Goal: Purchase product/service

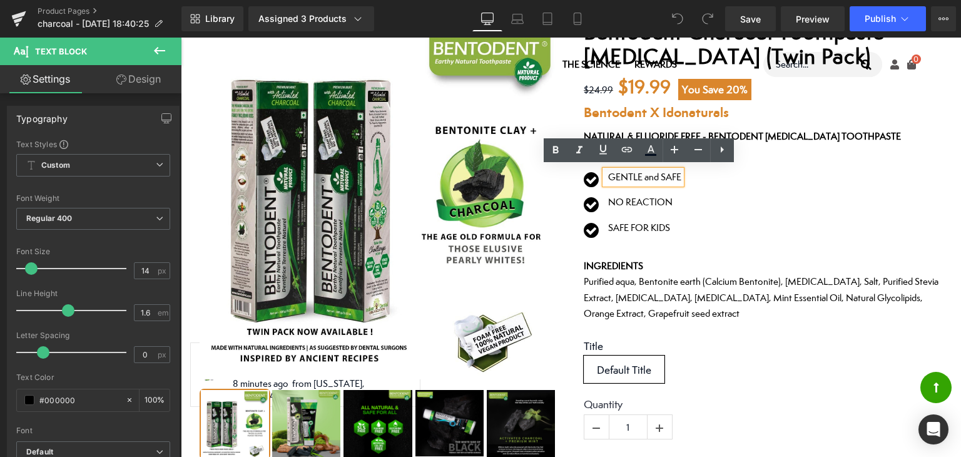
click at [747, 188] on div "Icon GENTLE and SAFE Text Block Icon NO REACTION Text Block Icon SAFE FOR KIDS …" at bounding box center [763, 208] width 359 height 76
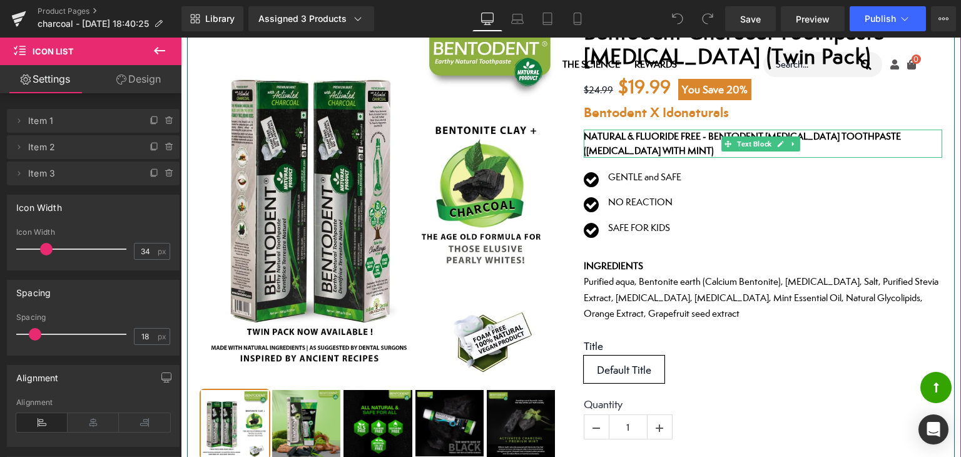
click at [696, 143] on strong "NATURAL & FLUORIDE FREE - BENTODENT [MEDICAL_DATA] TOOTHPASTE ([MEDICAL_DATA] W…" at bounding box center [742, 143] width 317 height 26
